Goal: Find specific page/section: Find specific page/section

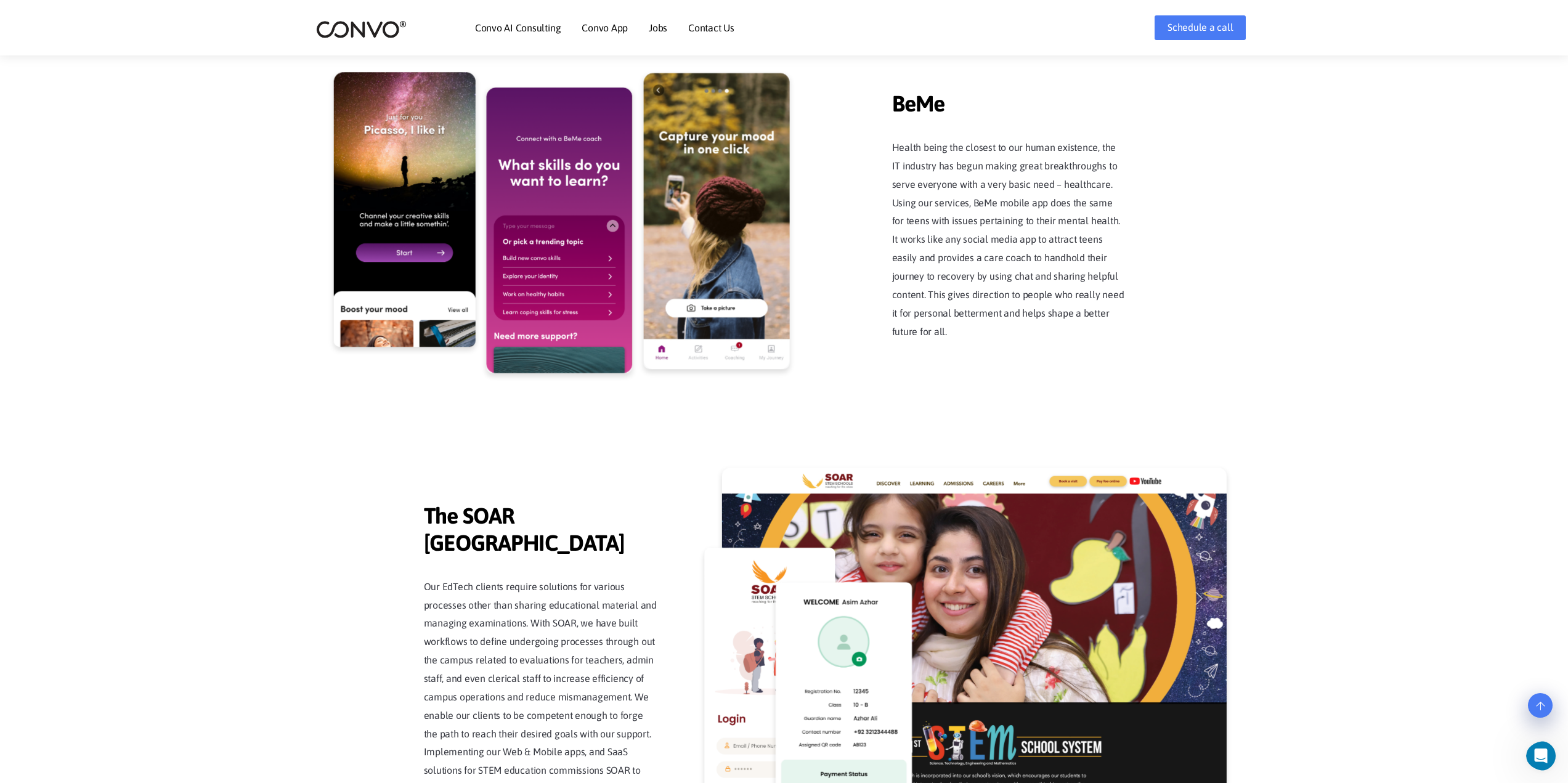
scroll to position [2379, 0]
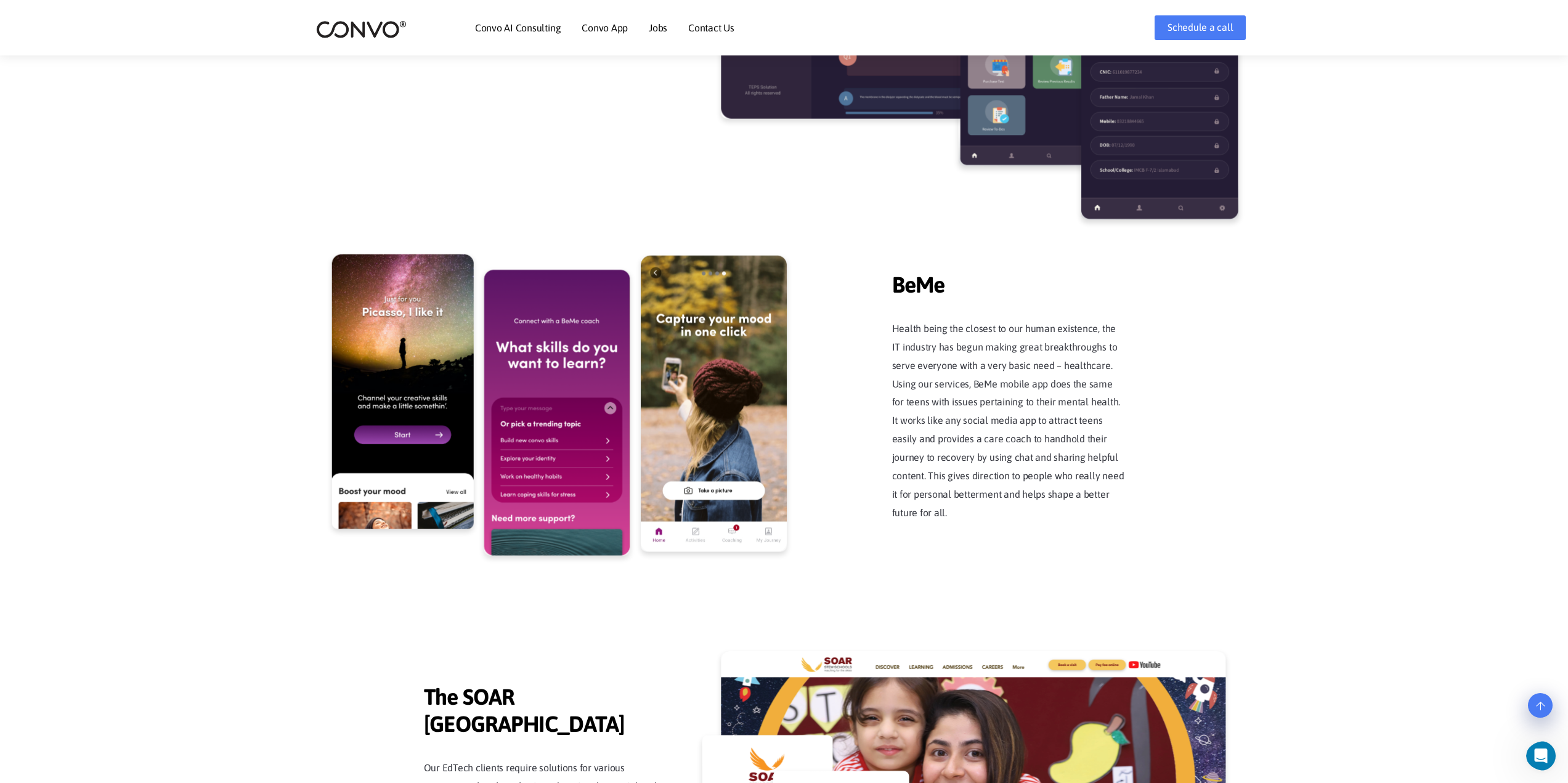
click at [725, 23] on link "Contact Us" at bounding box center [711, 27] width 46 height 10
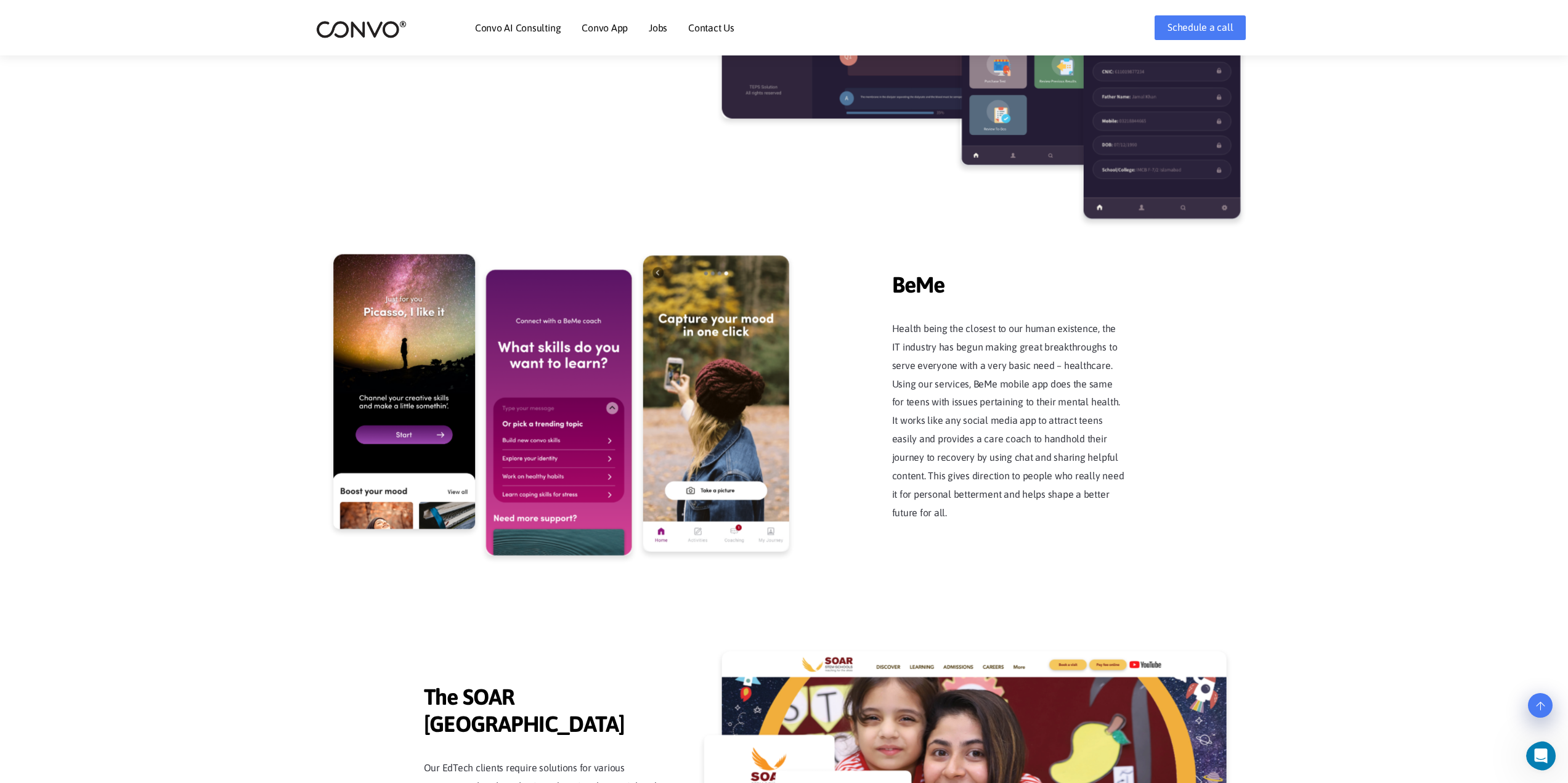
click at [663, 27] on link "Jobs" at bounding box center [658, 27] width 19 height 10
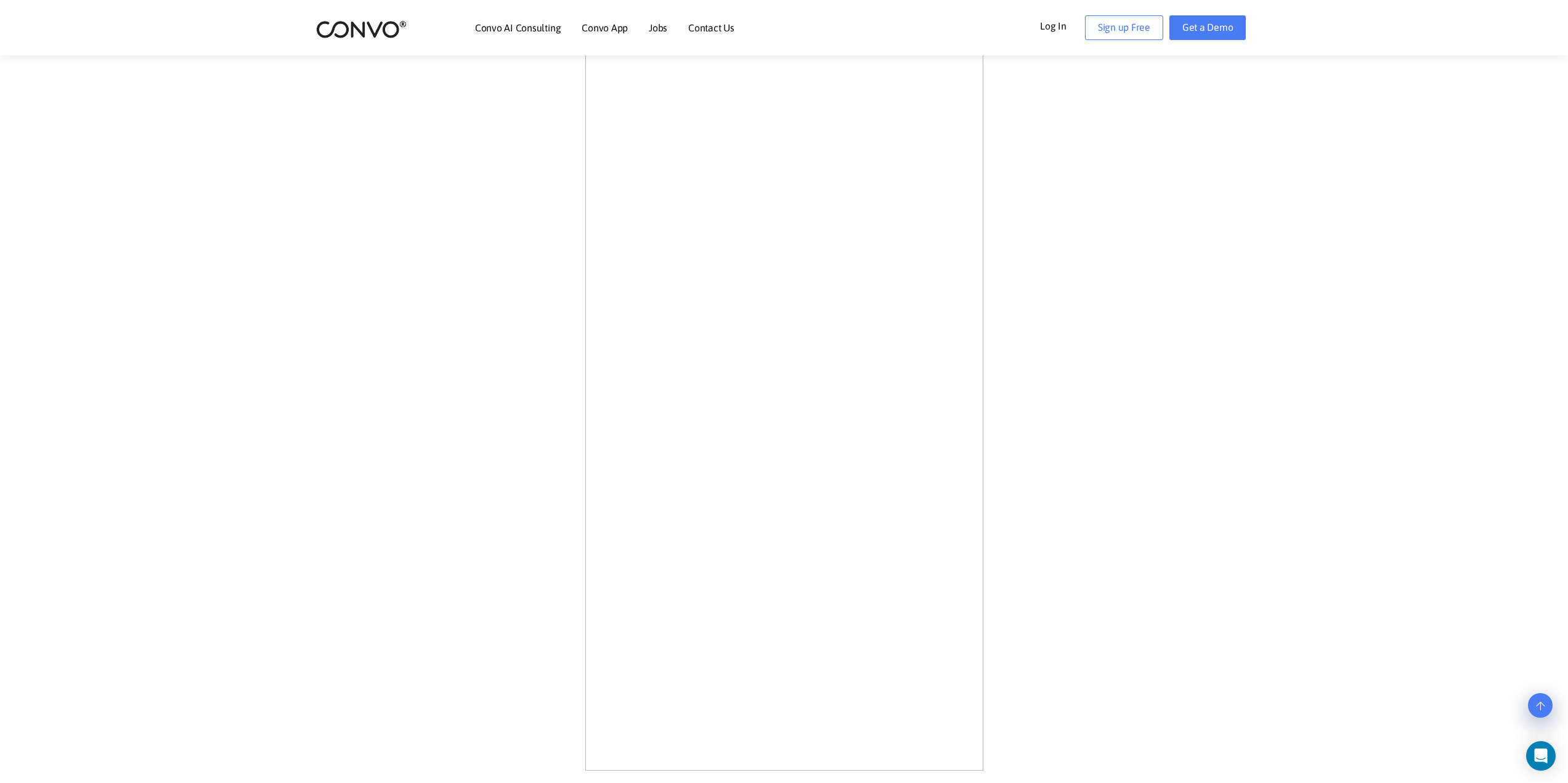
scroll to position [123, 0]
